Goal: Information Seeking & Learning: Learn about a topic

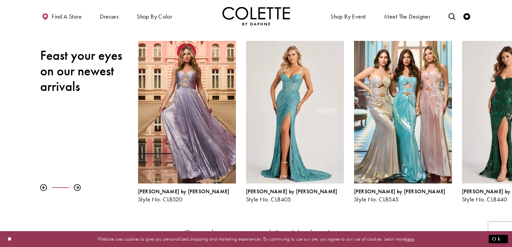
scroll to position [83, 0]
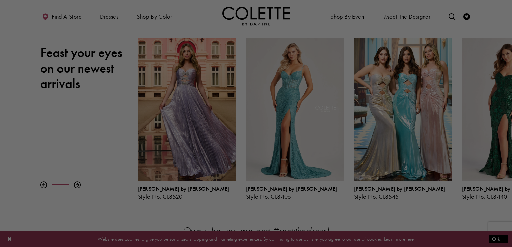
click at [493, 103] on div at bounding box center [258, 124] width 517 height 249
click at [432, 50] on div at bounding box center [258, 124] width 517 height 249
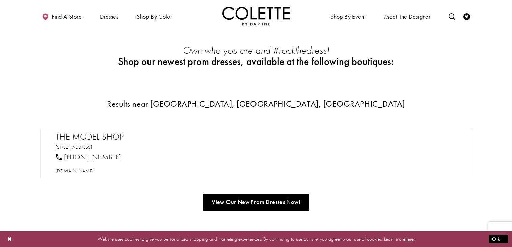
scroll to position [264, 0]
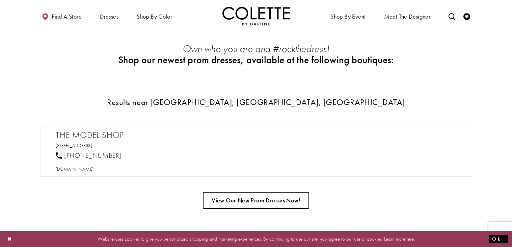
click at [305, 197] on link "View Our New Prom Dresses Now!" at bounding box center [256, 200] width 106 height 17
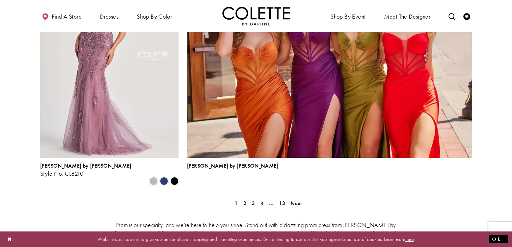
scroll to position [1492, 0]
click at [243, 200] on span "2" at bounding box center [244, 203] width 3 height 7
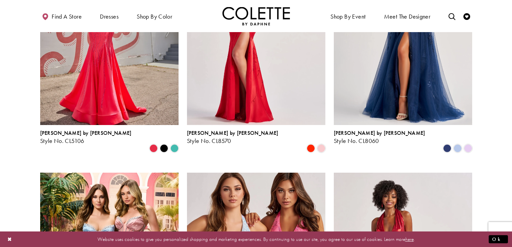
scroll to position [281, 0]
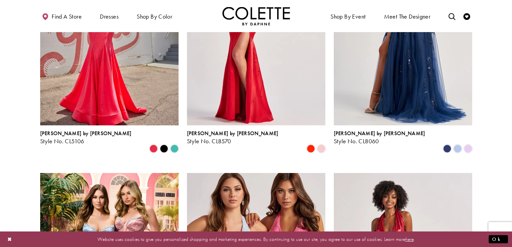
click at [375, 109] on img "Visit Colette by Daphne Style No. CL8060 Page" at bounding box center [403, 24] width 138 height 201
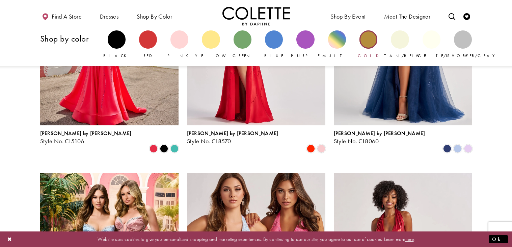
click at [368, 43] on div "Primary block" at bounding box center [368, 39] width 18 height 18
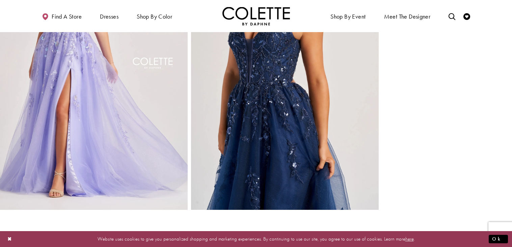
scroll to position [673, 0]
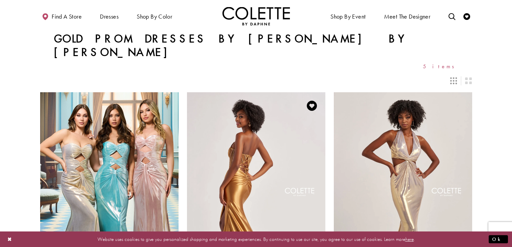
click at [236, 171] on img "Visit Colette by Daphne Style No. CL8560 Page" at bounding box center [256, 192] width 138 height 201
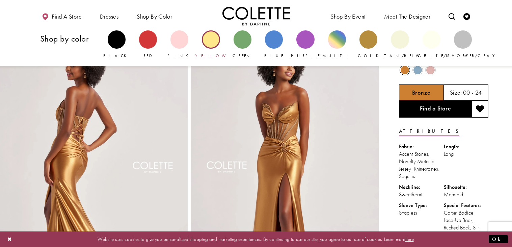
click at [216, 43] on div "Primary block" at bounding box center [211, 39] width 18 height 18
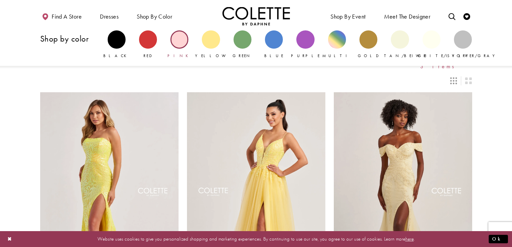
click at [173, 44] on div "Primary block" at bounding box center [179, 39] width 18 height 18
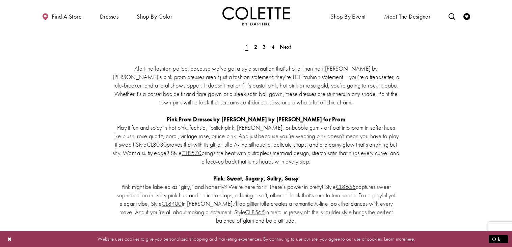
scroll to position [1387, 0]
